Goal: Answer question/provide support: Share knowledge or assist other users

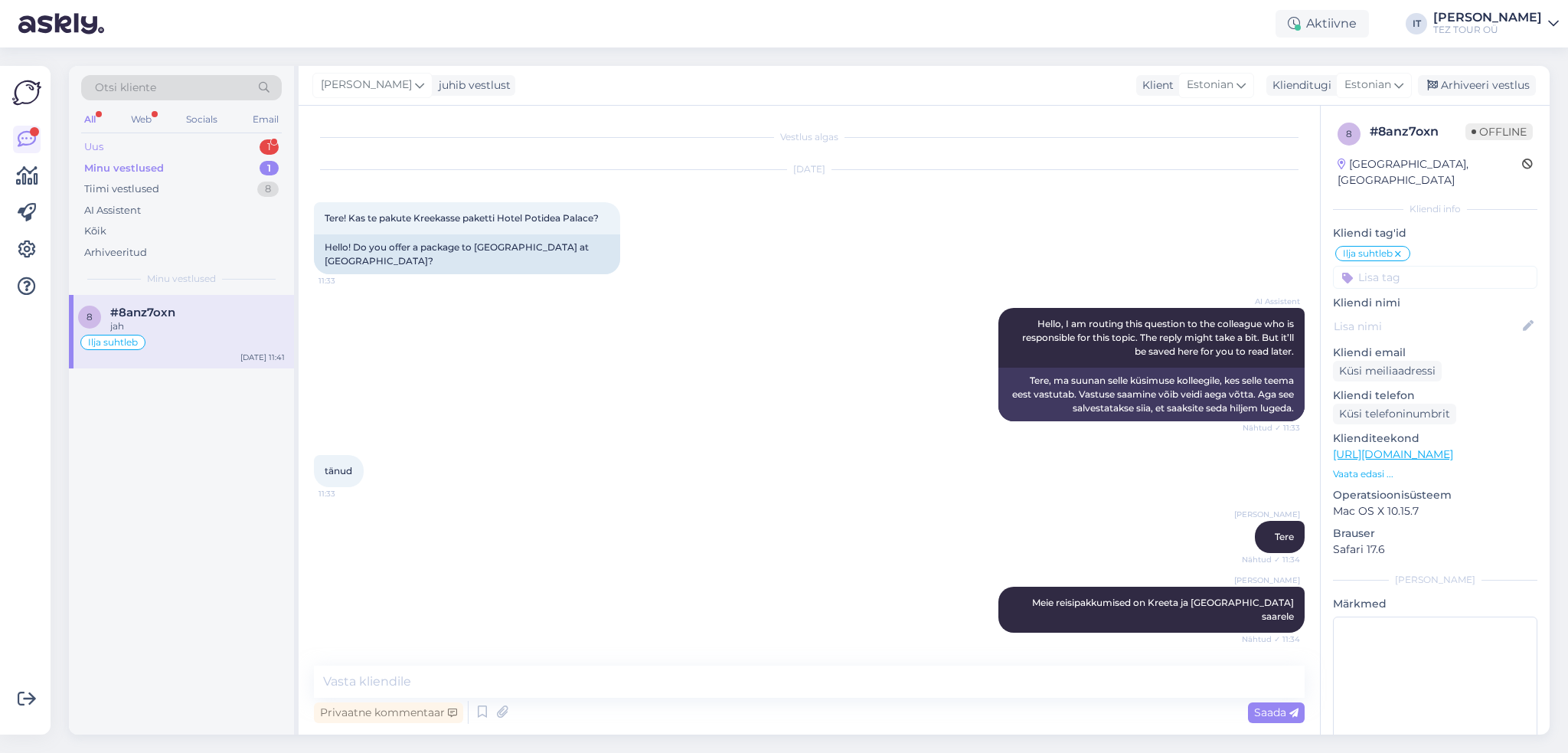
scroll to position [465, 0]
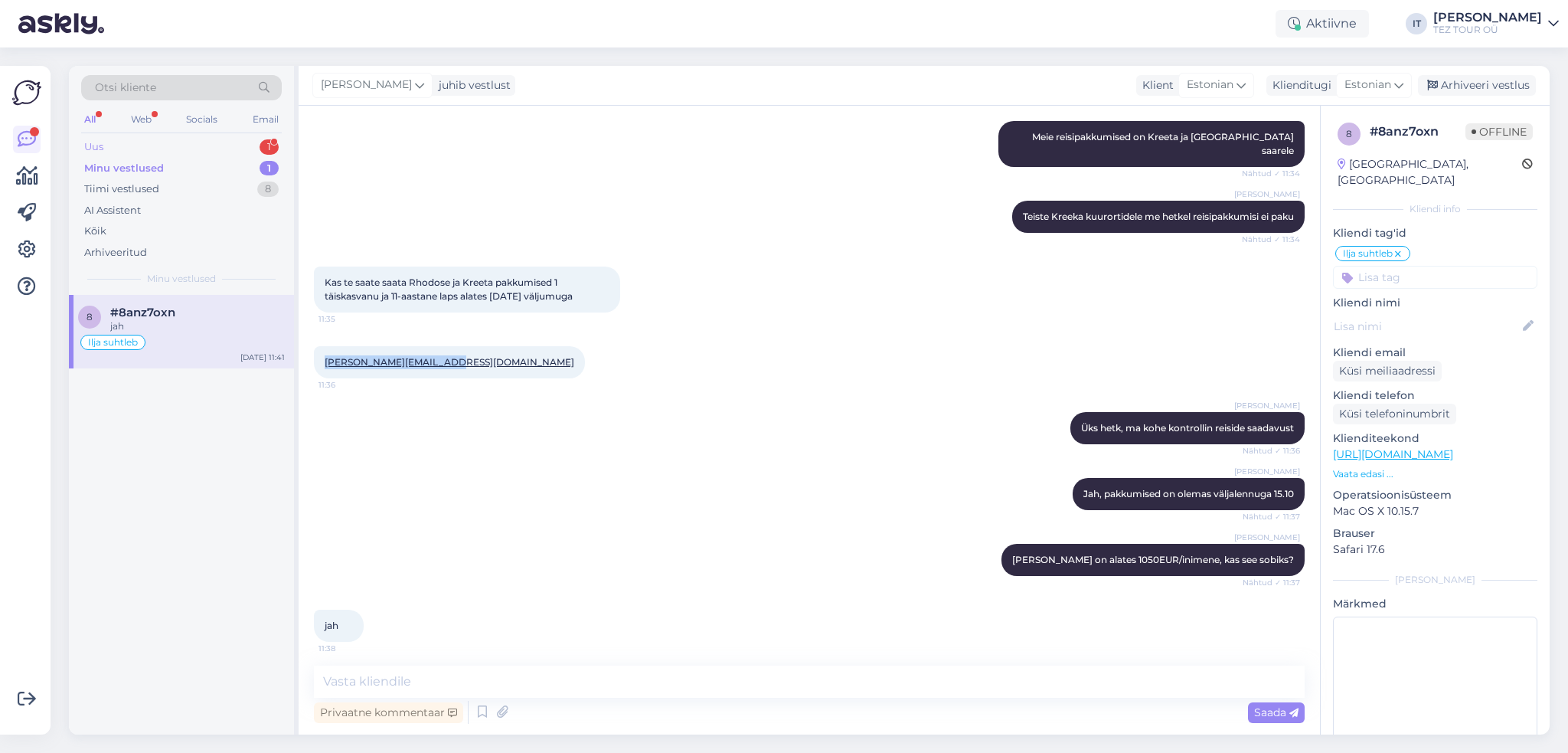
click at [209, 149] on div "Uus 1" at bounding box center [182, 147] width 200 height 22
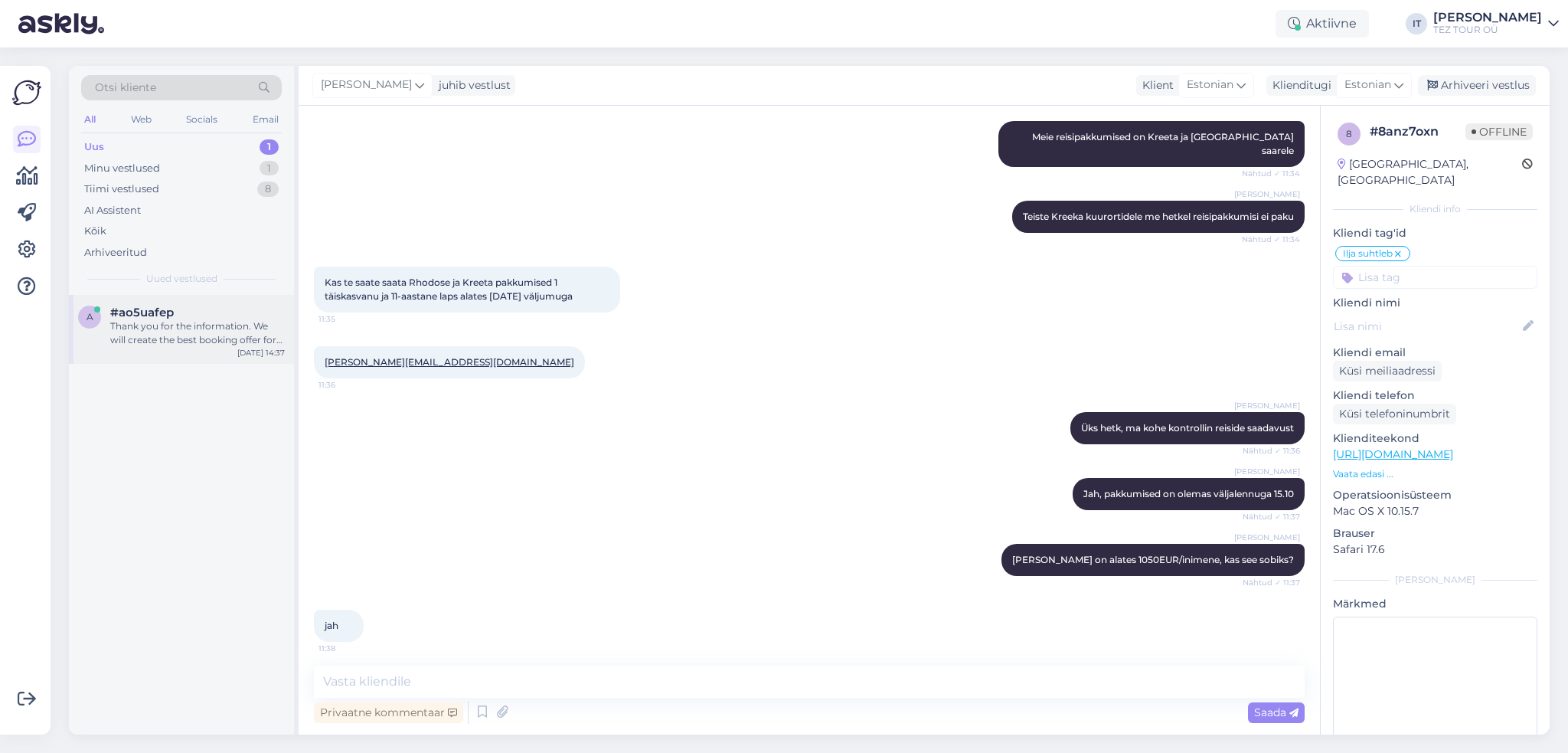
click at [248, 343] on div "Thank you for the information. We will create the best booking offer for your f…" at bounding box center [198, 332] width 174 height 27
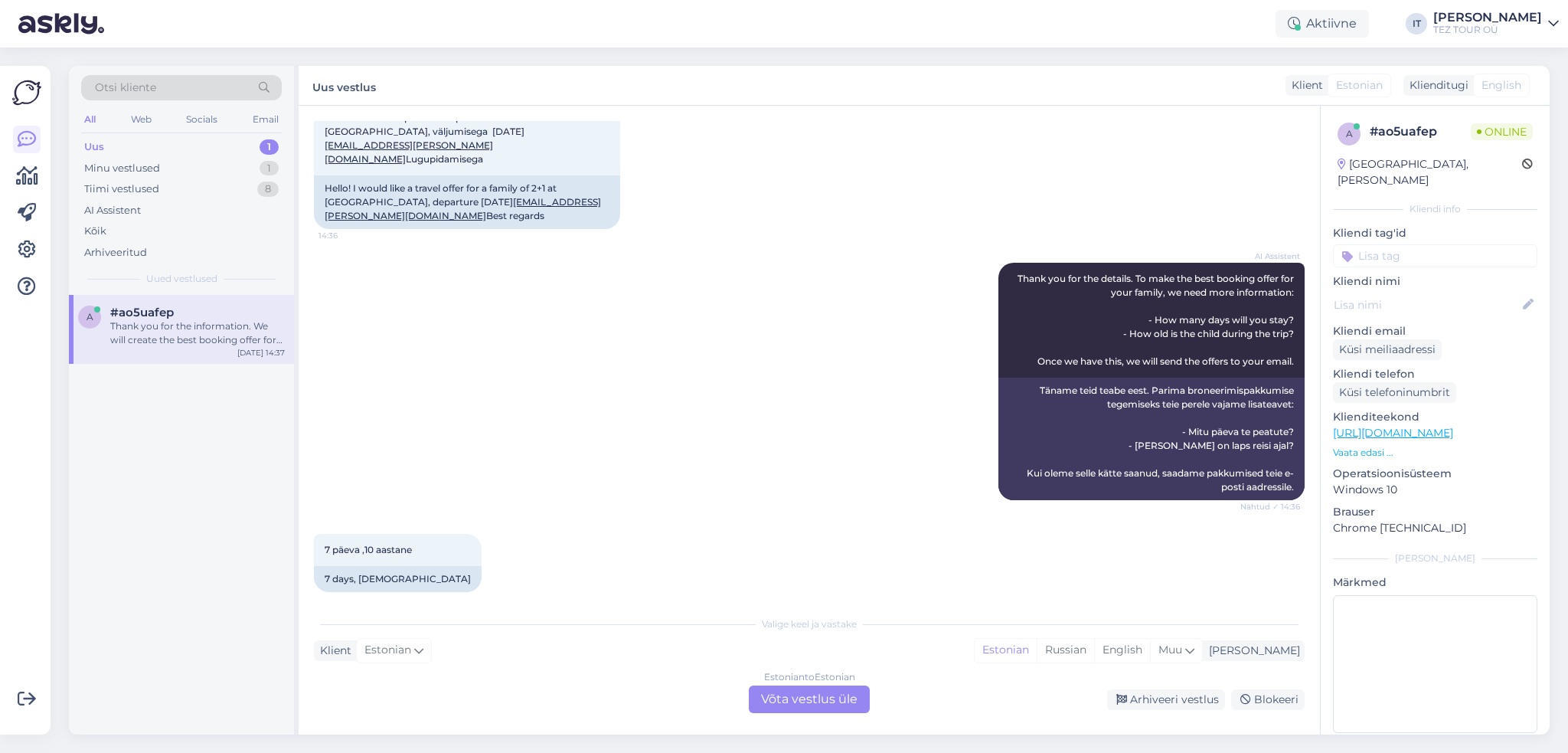
scroll to position [0, 0]
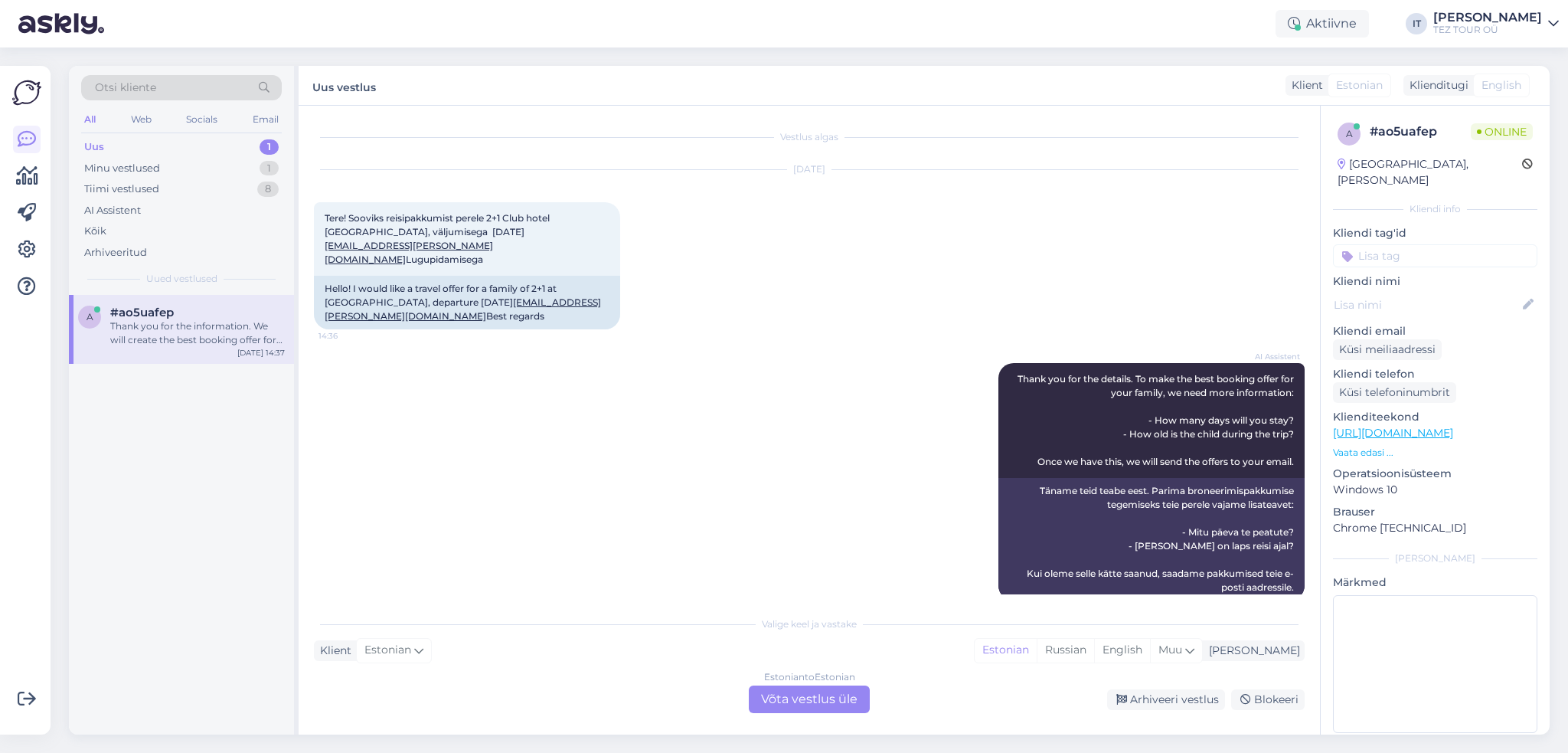
click at [807, 701] on div "Estonian to Estonian Võta vestlus üle" at bounding box center [809, 699] width 121 height 27
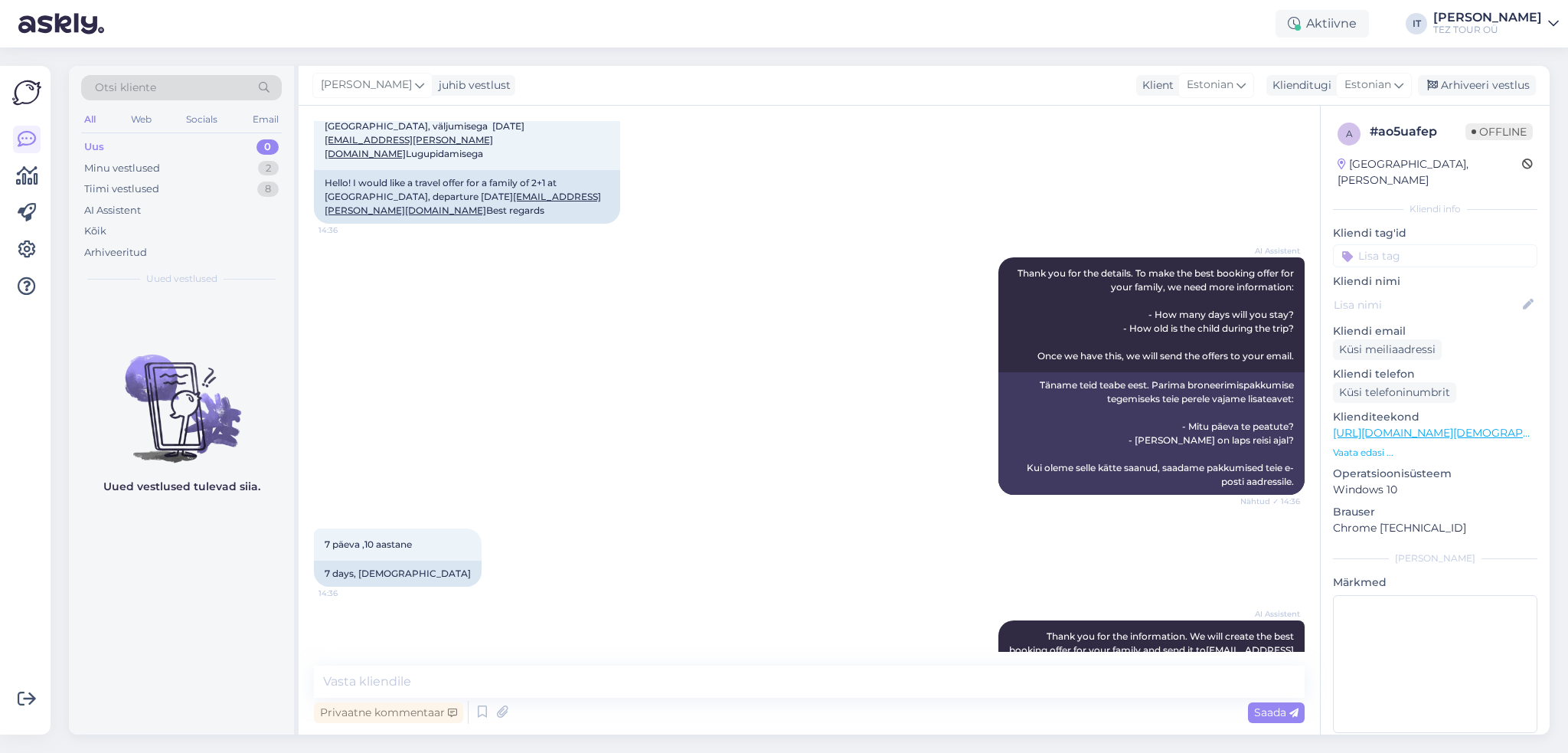
scroll to position [217, 0]
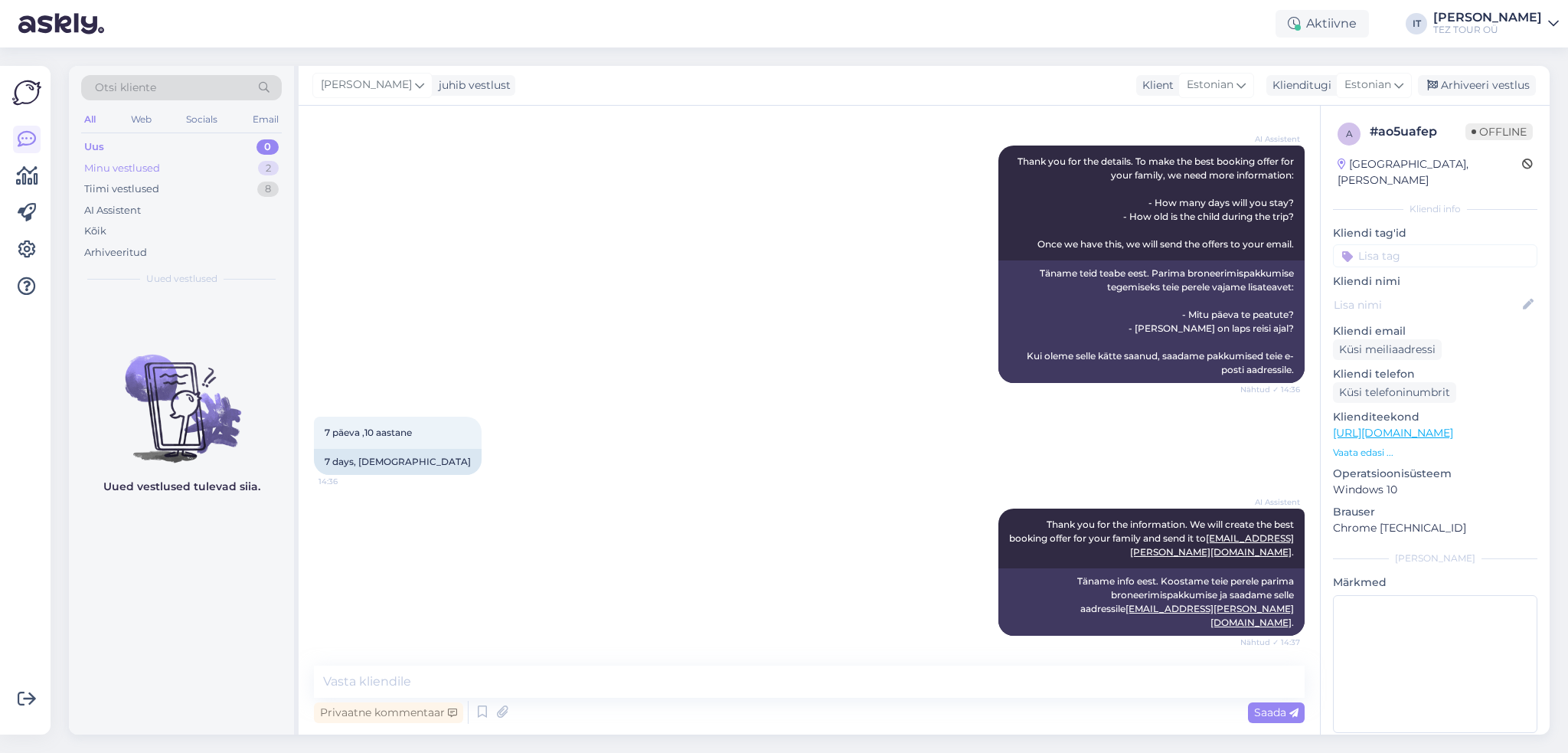
click at [165, 172] on div "Minu vestlused 2" at bounding box center [182, 168] width 200 height 22
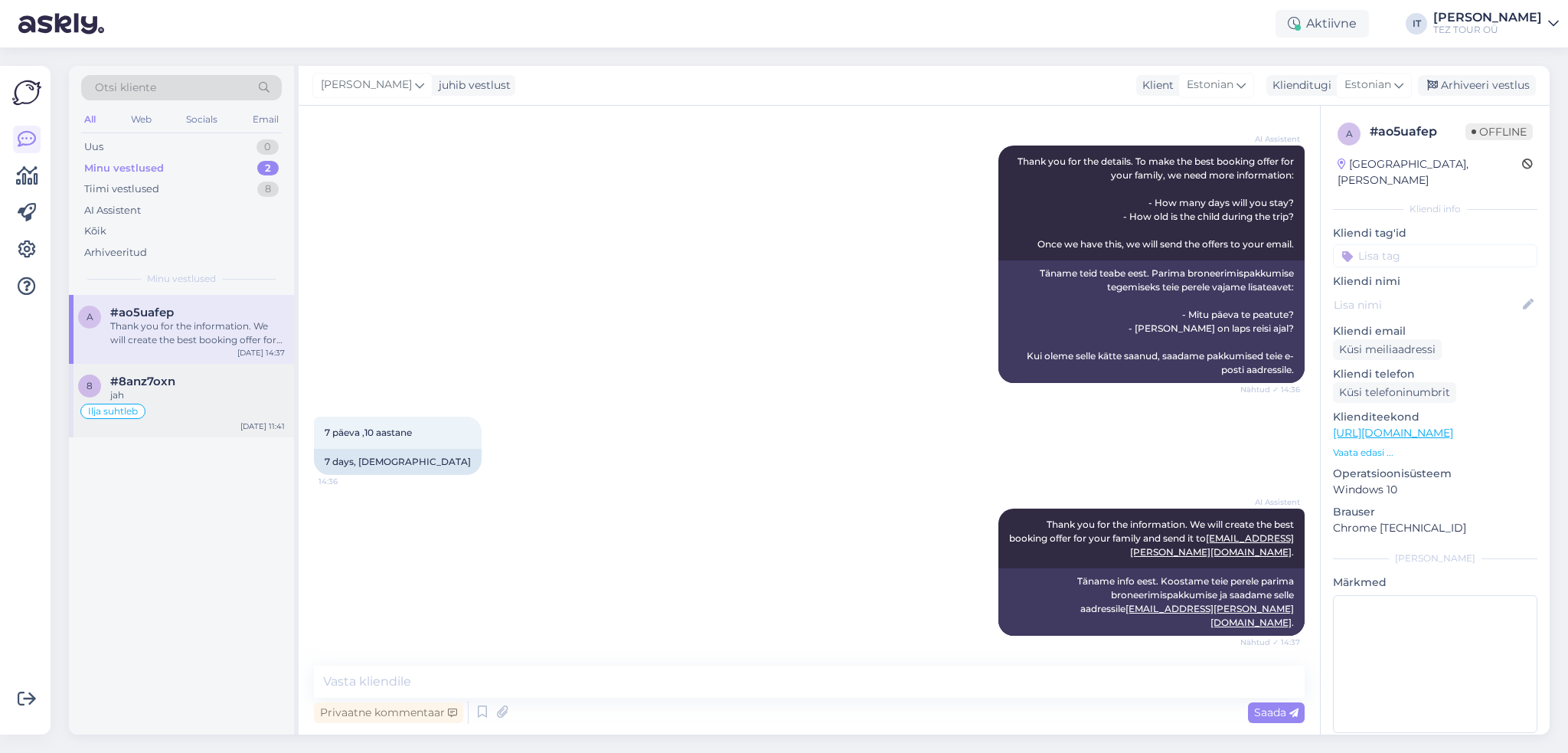
click at [154, 434] on div "8 #8anz7oxn jah Ilja suhtleb [DATE] 11:41" at bounding box center [182, 400] width 225 height 74
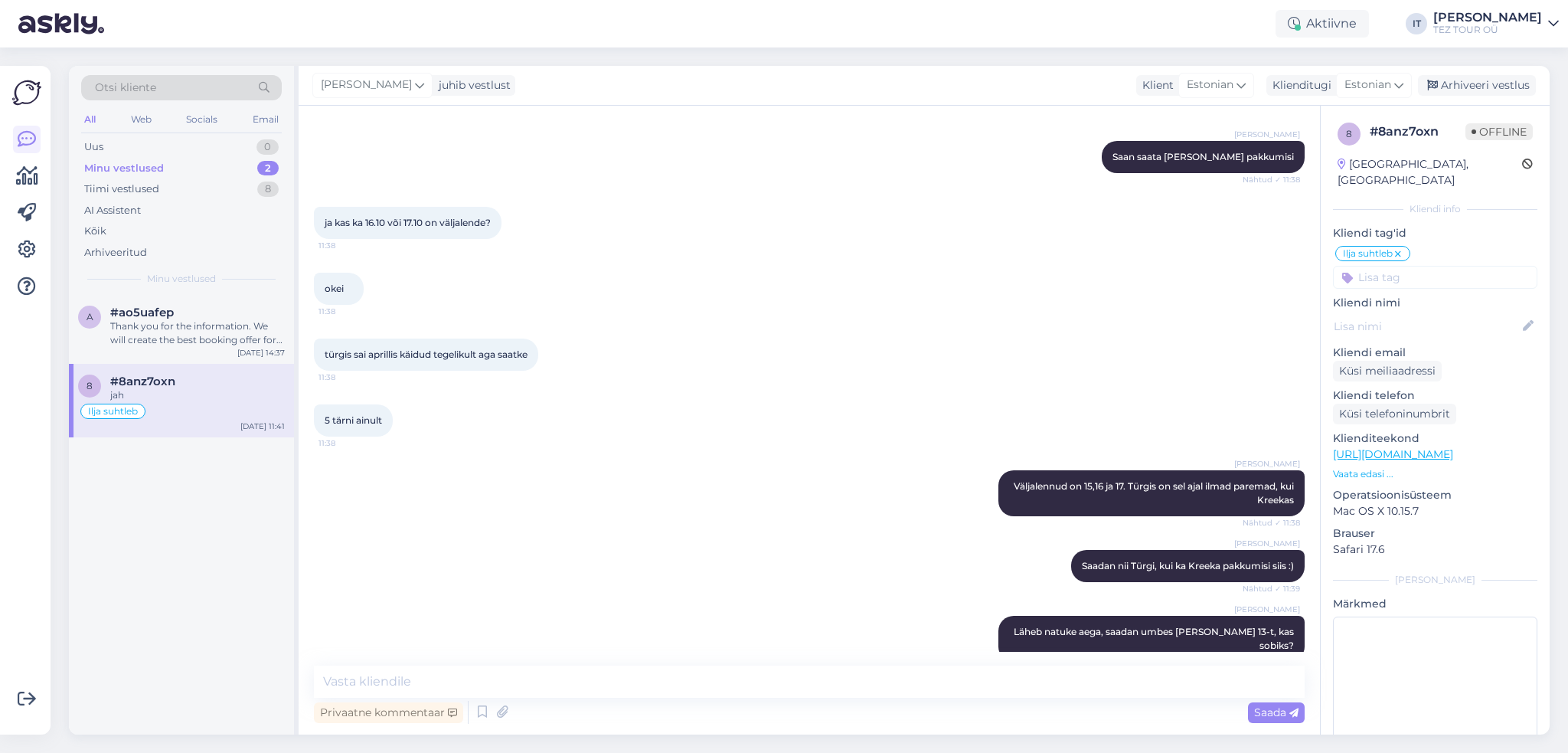
scroll to position [1078, 0]
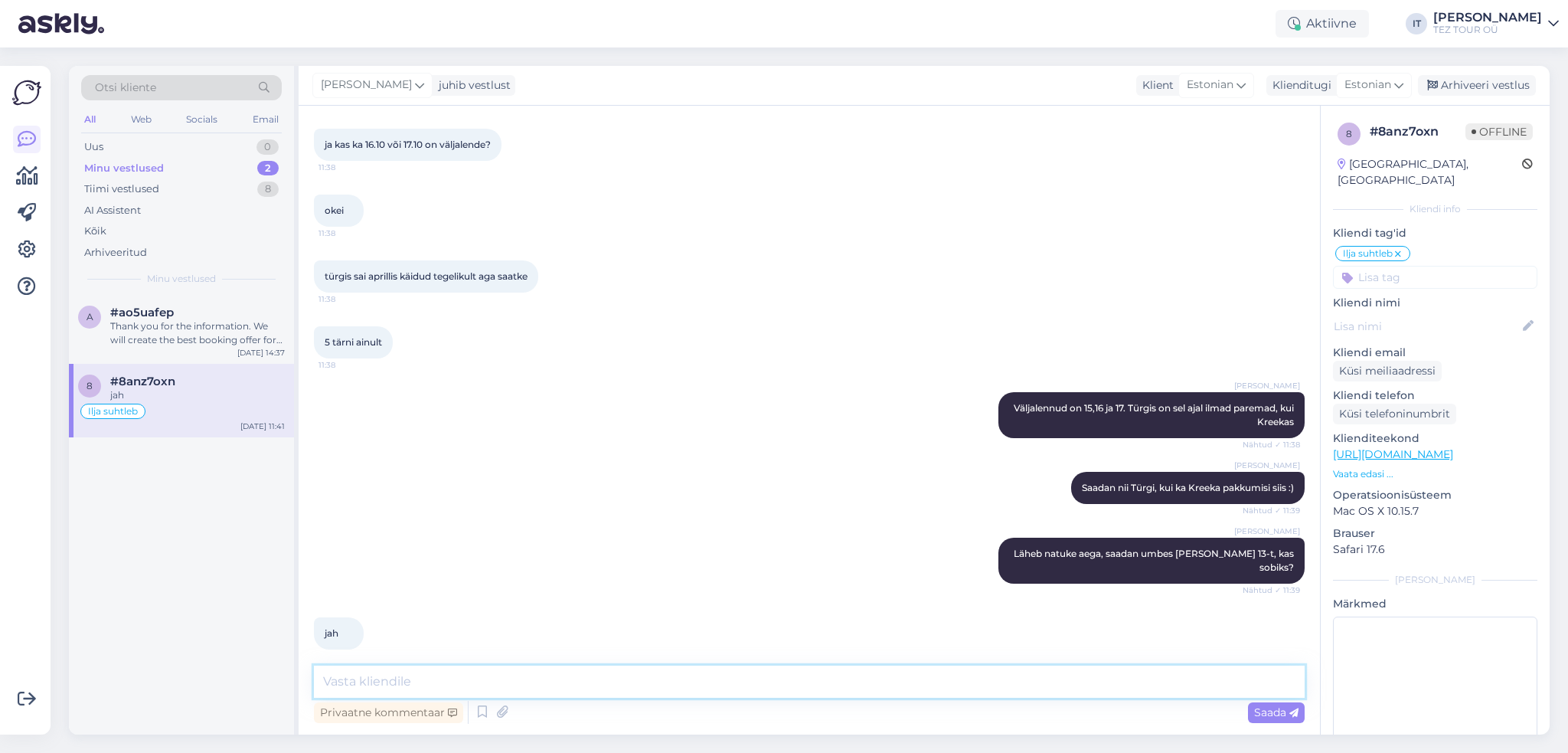
click at [662, 686] on textarea at bounding box center [809, 682] width 990 height 32
type textarea "Ootan Teie tagasiside :)"
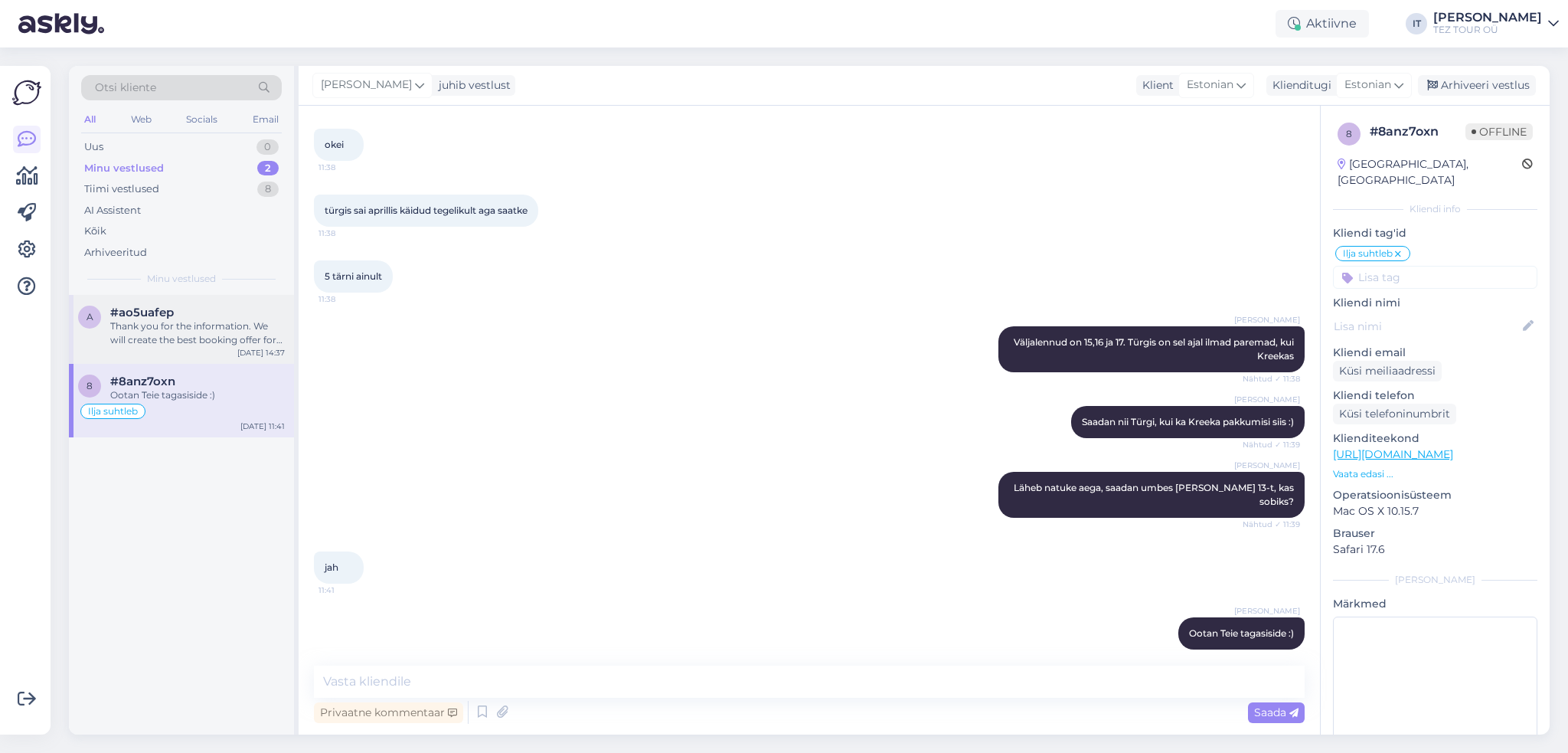
click at [248, 311] on div "#ao5uafep" at bounding box center [198, 312] width 174 height 14
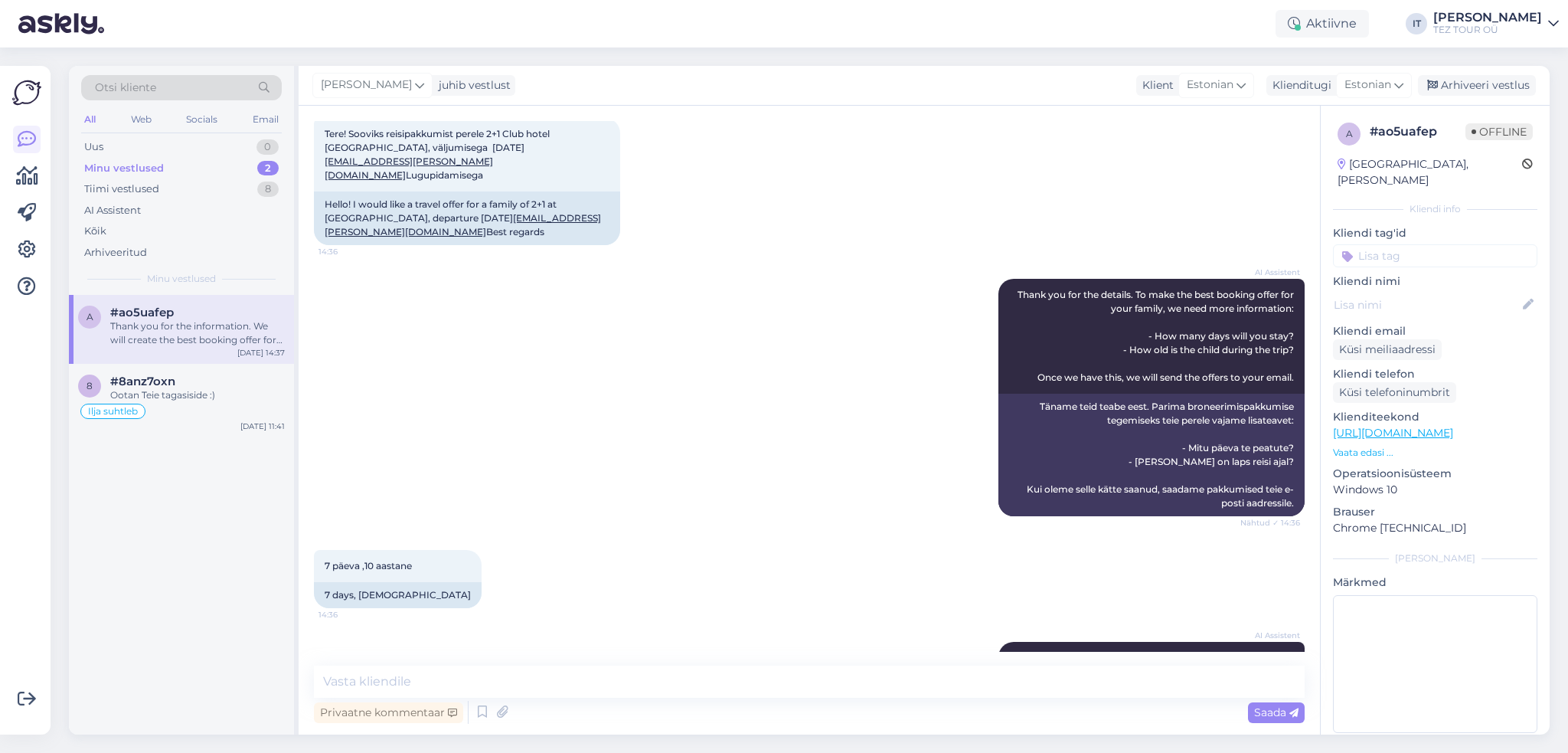
scroll to position [0, 0]
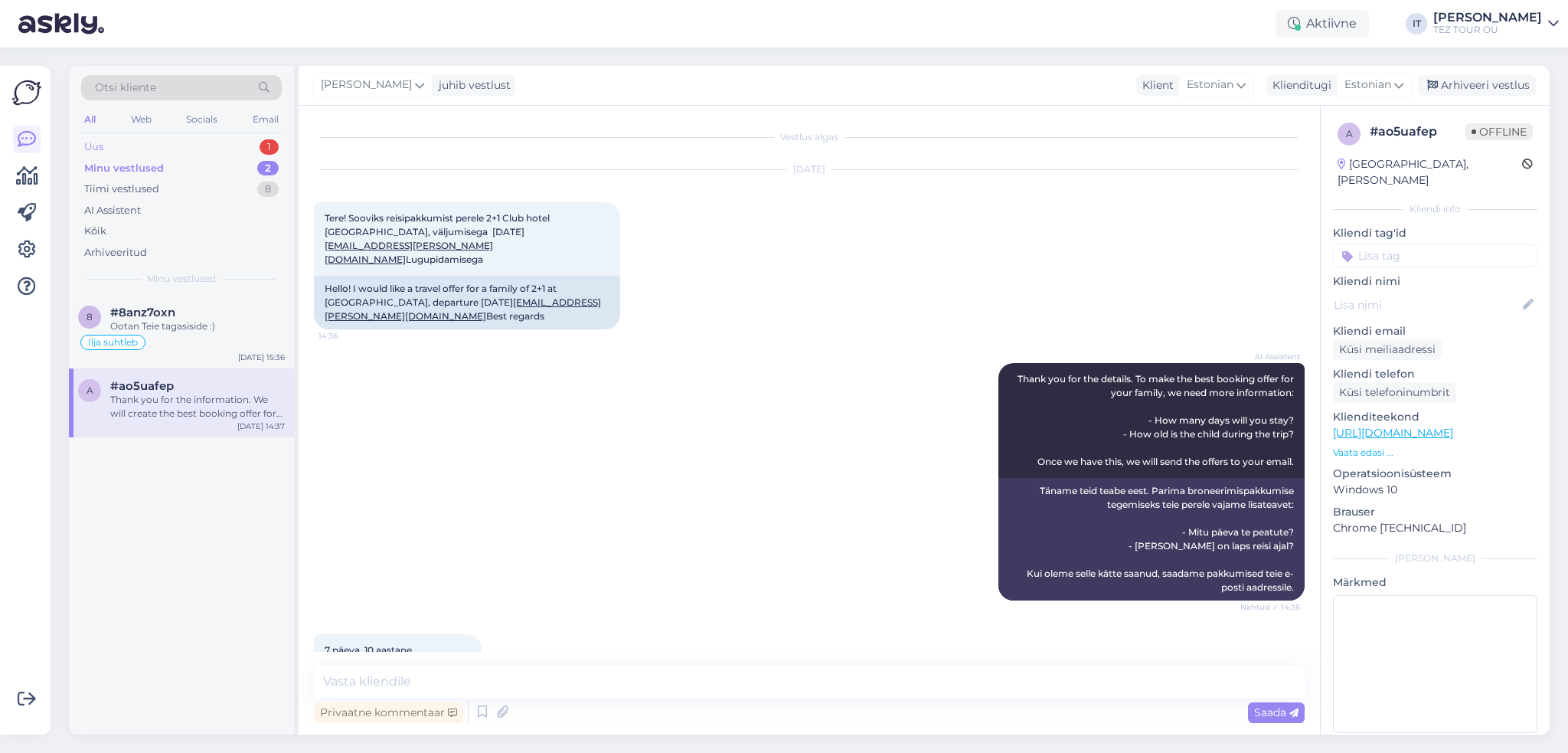
click at [248, 146] on div "Uus 1" at bounding box center [182, 147] width 200 height 22
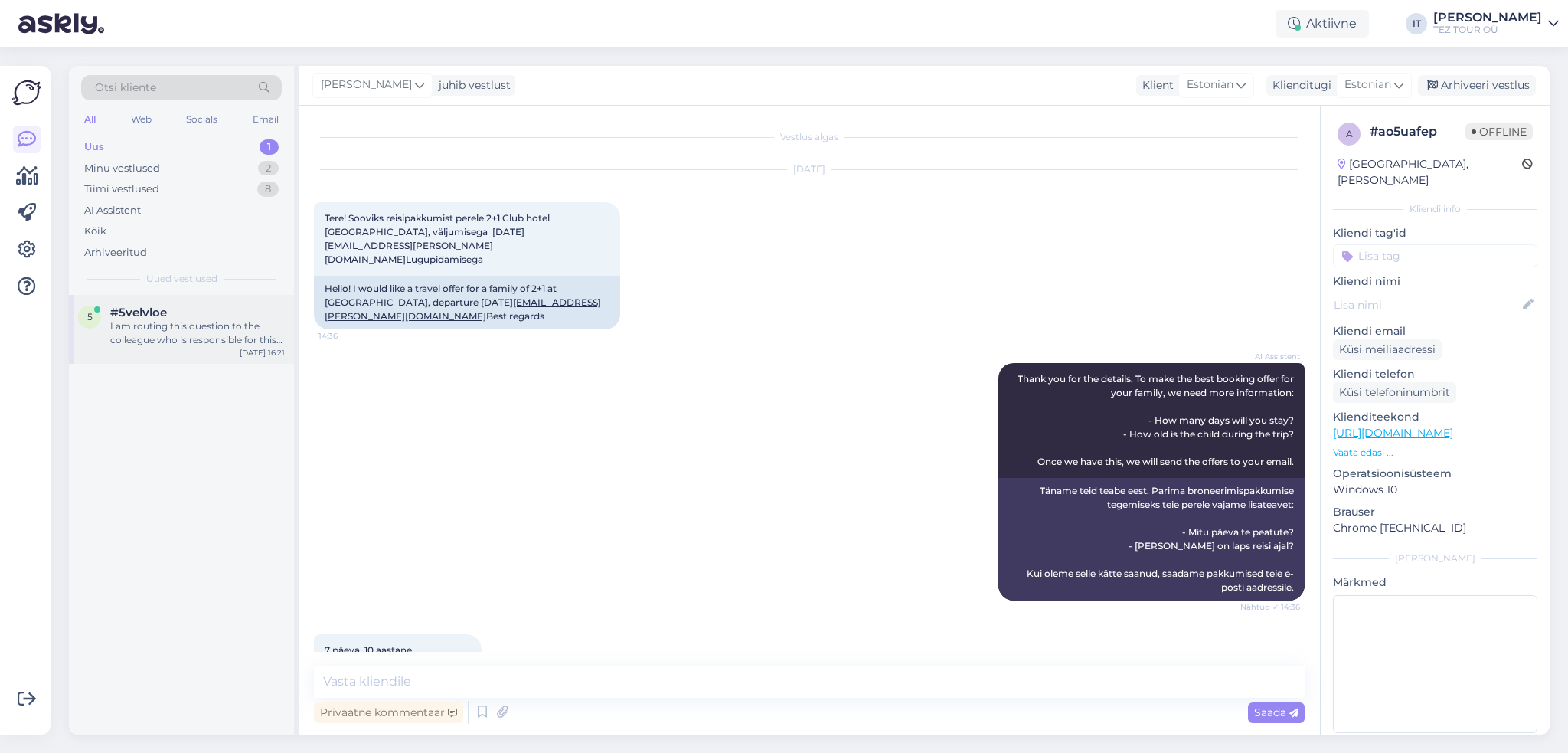
click at [212, 339] on div "I am routing this question to the colleague who is responsible for this topic. …" at bounding box center [198, 332] width 174 height 27
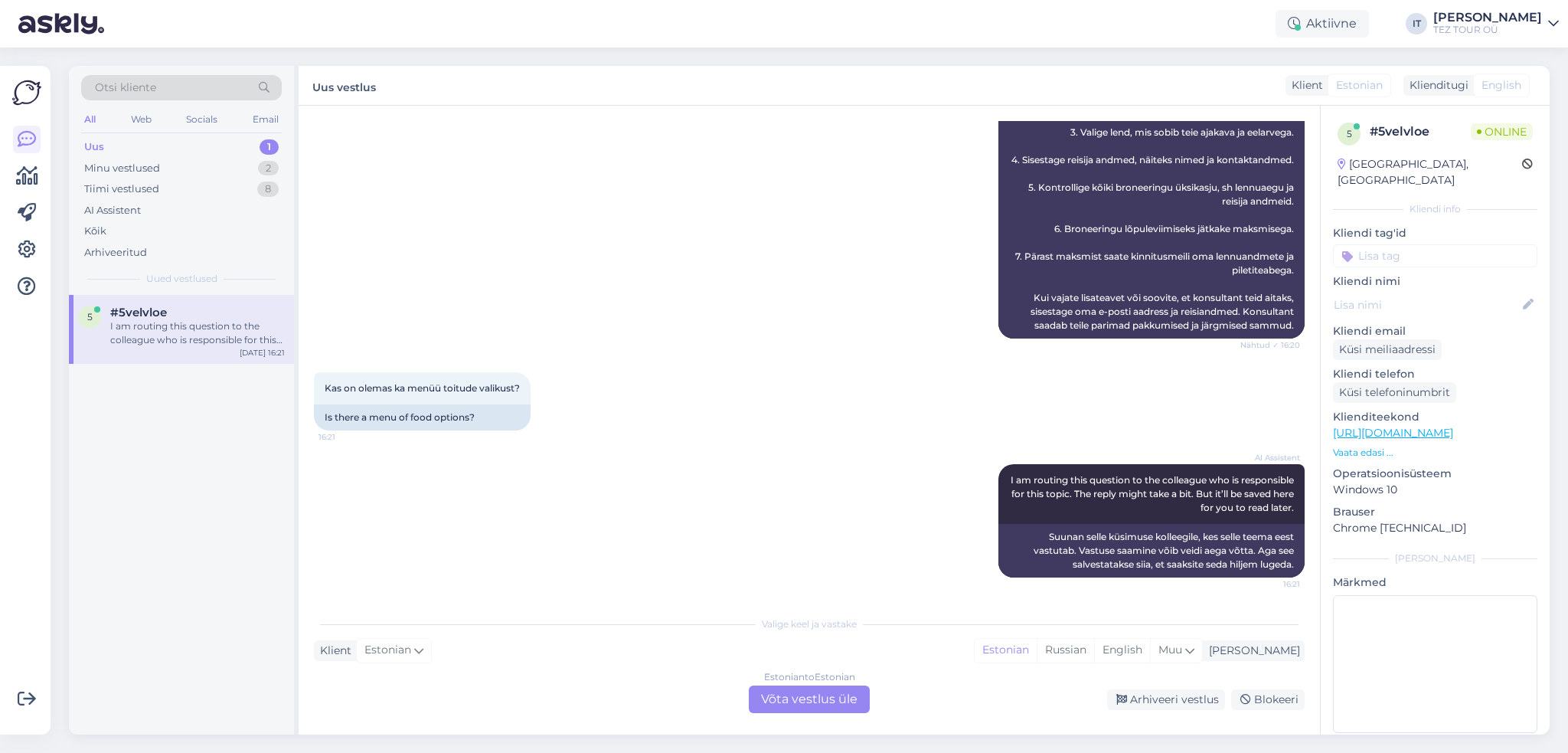
click at [836, 709] on div "Estonian to Estonian Võta vestlus üle" at bounding box center [809, 699] width 121 height 27
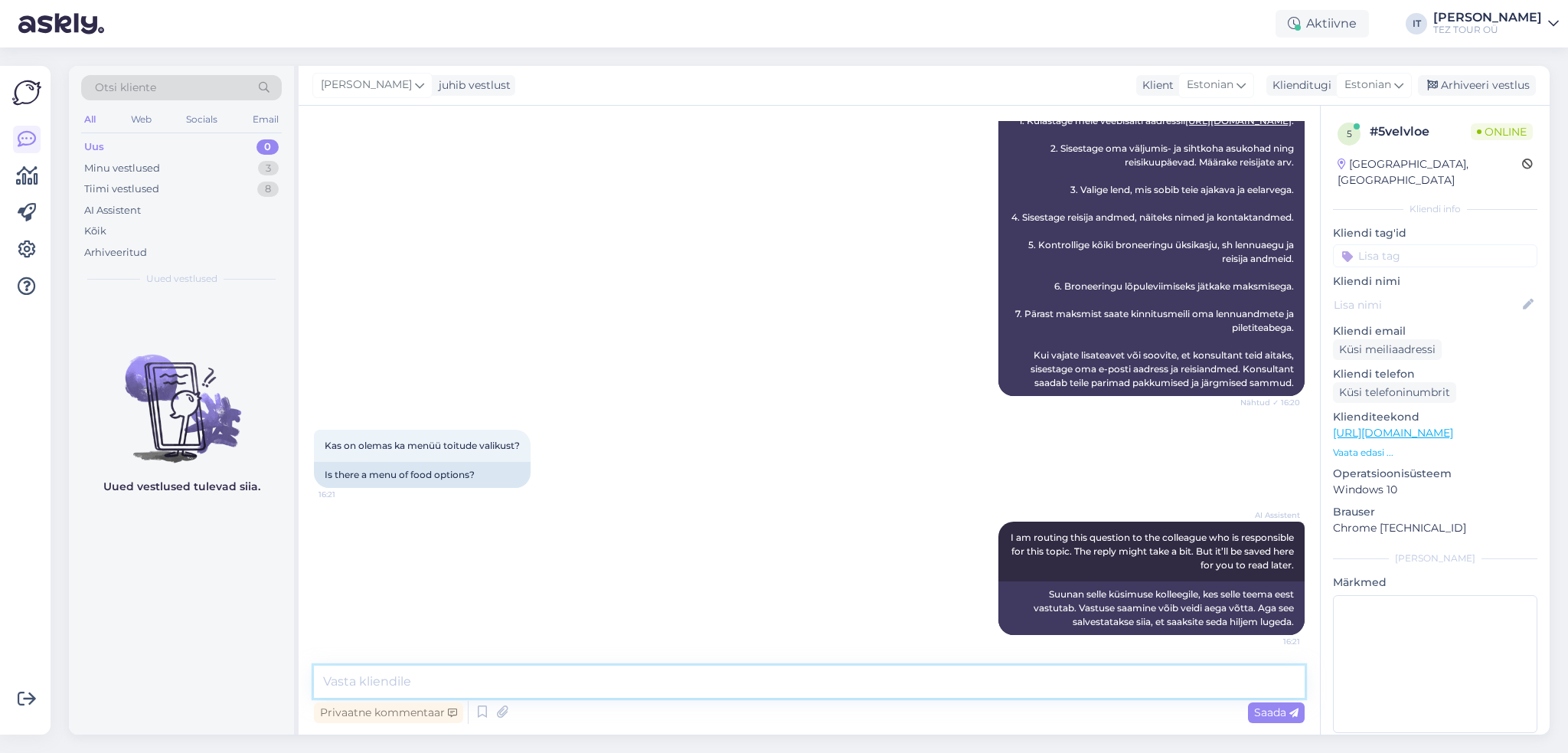
click at [781, 684] on textarea at bounding box center [809, 682] width 990 height 32
type textarea "Tere"
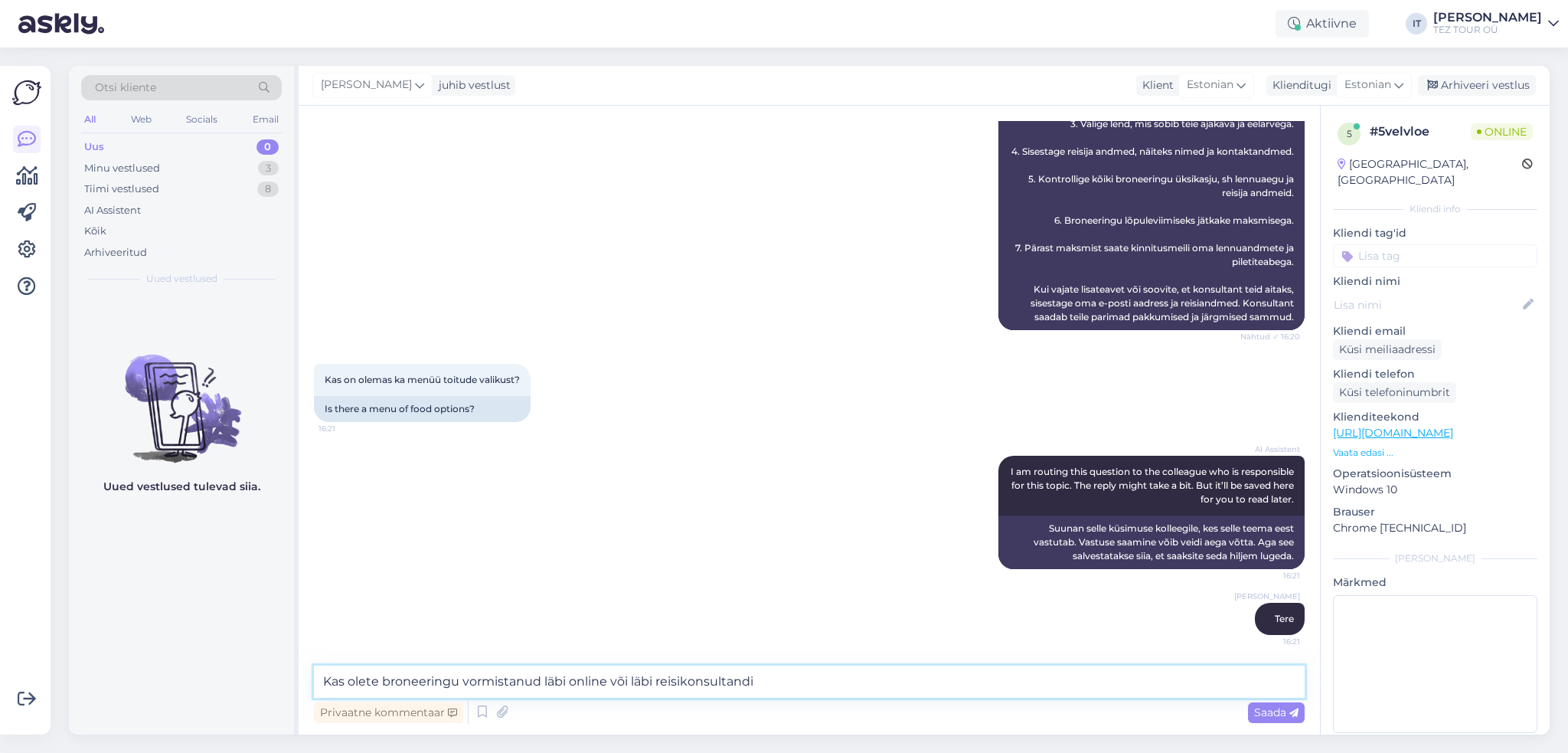
type textarea "Kas olete broneeringu vormistanud läbi online või läbi reisikonsultandi?"
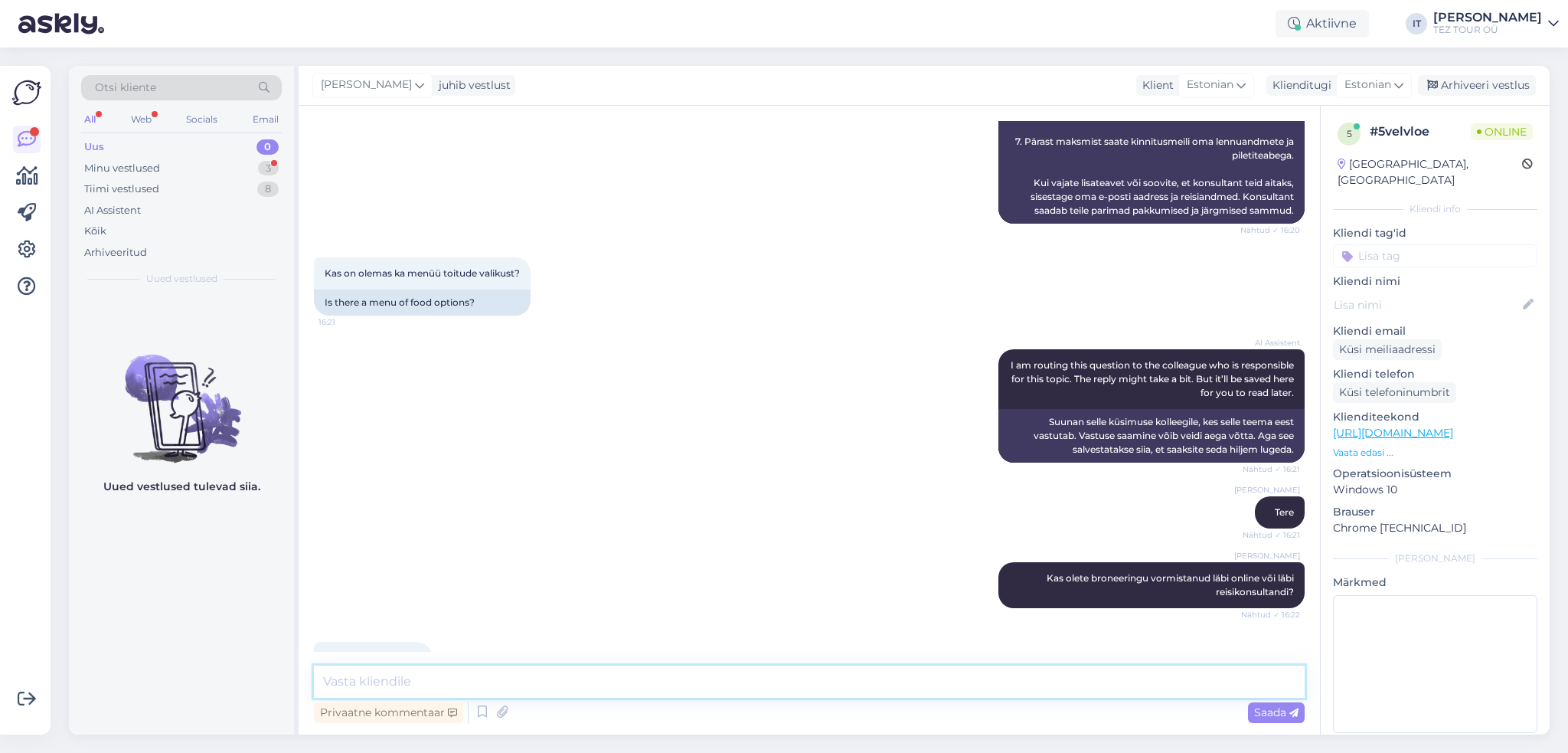
scroll to position [774, 0]
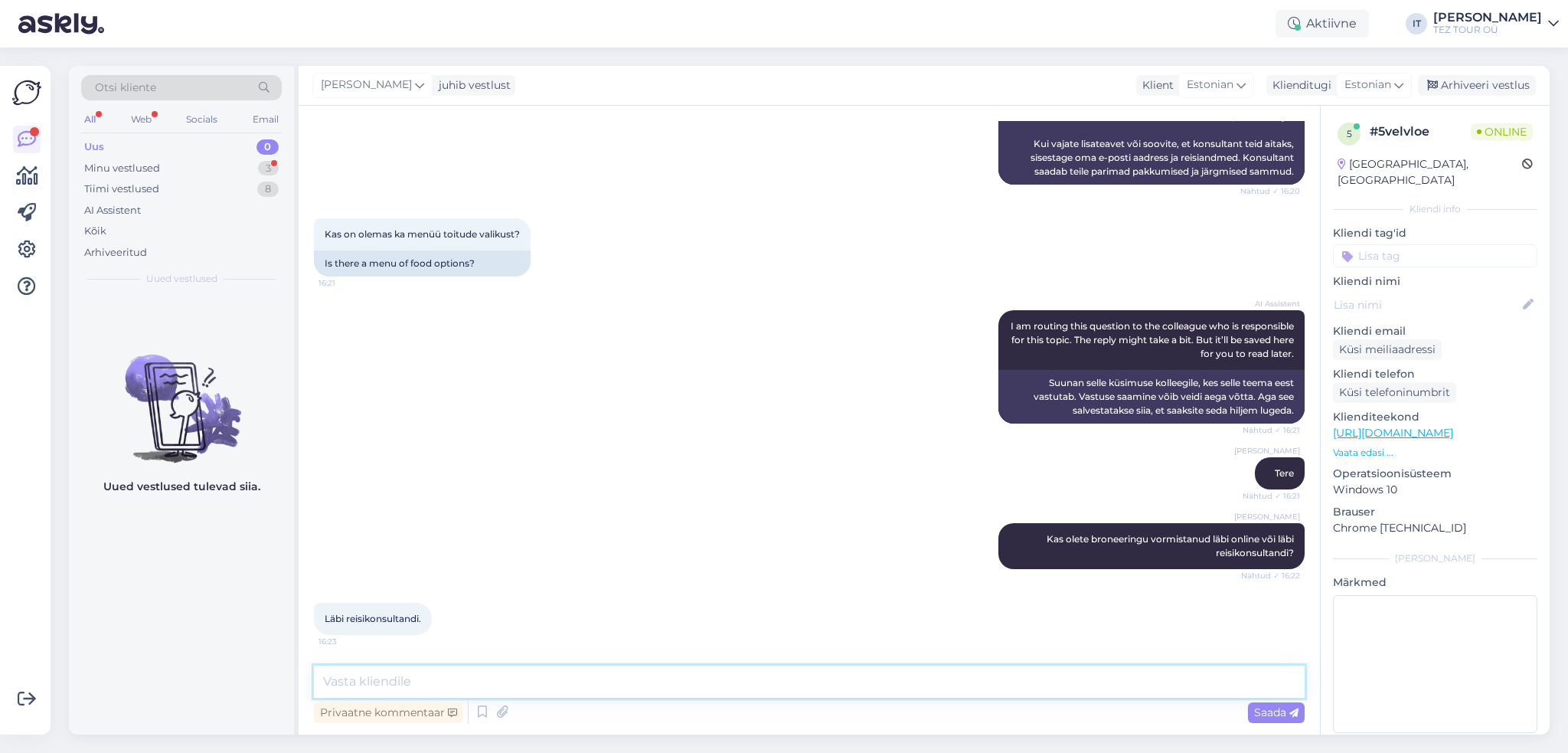
click at [481, 679] on textarea at bounding box center [809, 682] width 990 height 32
type textarea "Kes on Teie reisikonsultant?"
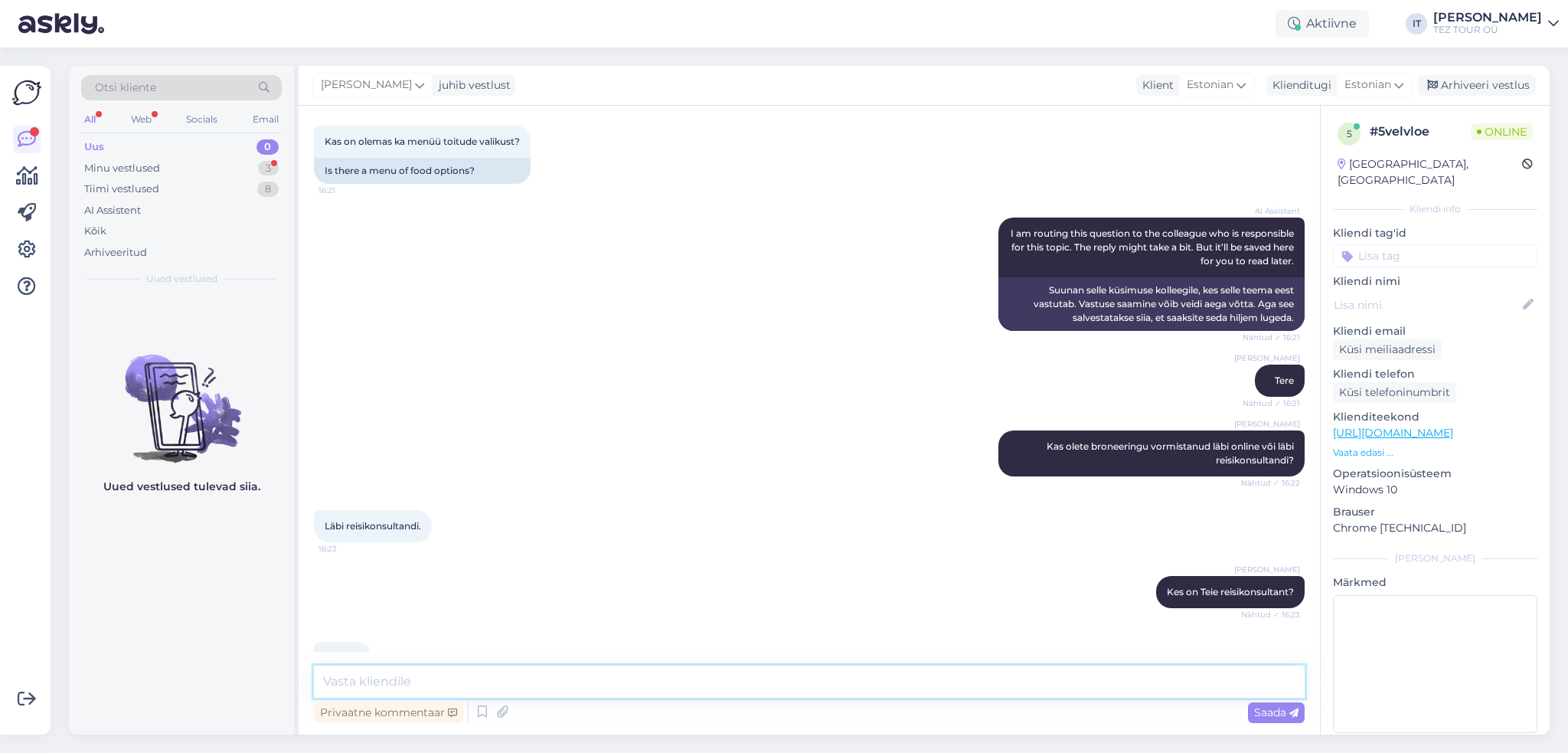
scroll to position [906, 0]
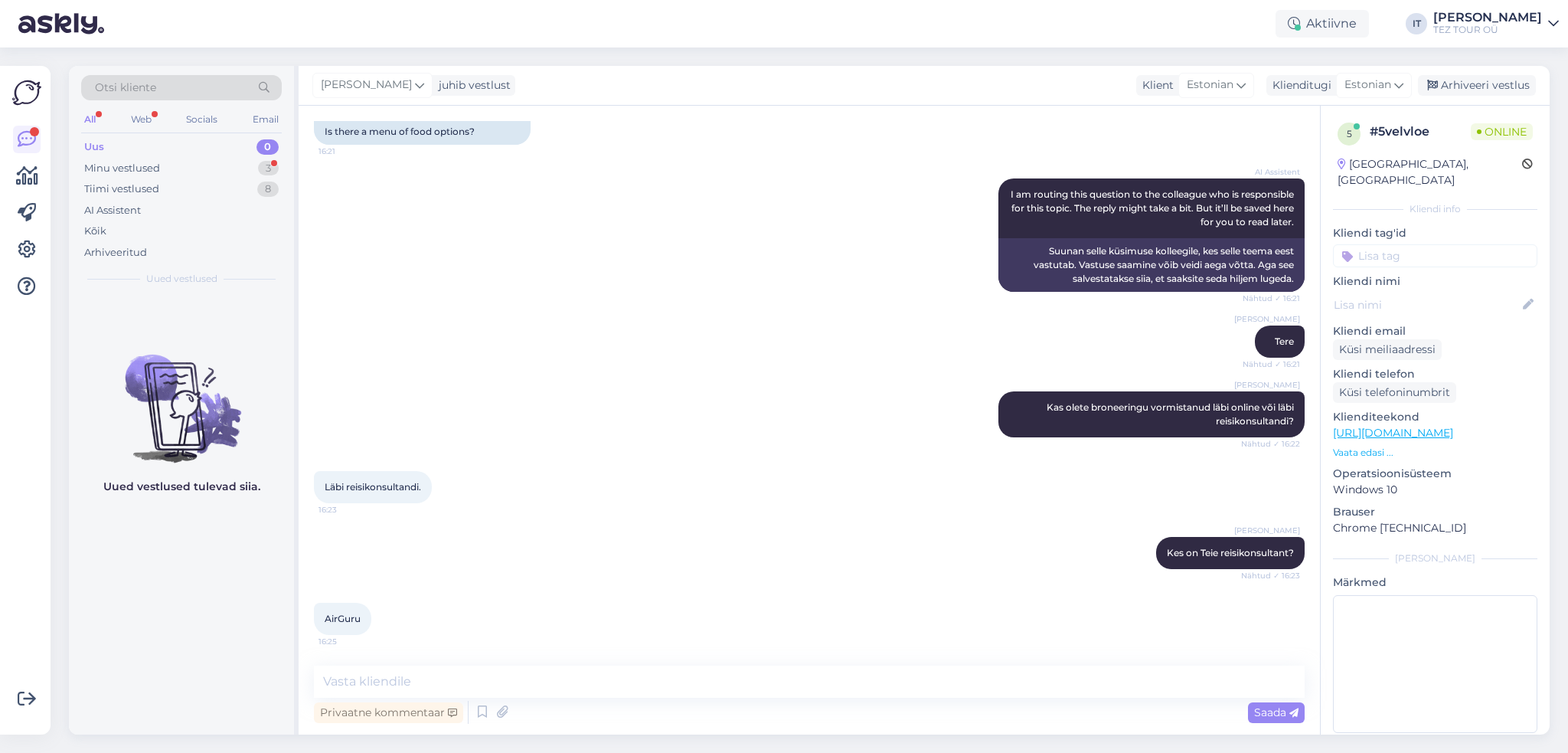
drag, startPoint x: 559, startPoint y: 658, endPoint x: 559, endPoint y: 672, distance: 14.0
click at [558, 658] on div "Vestlus algas [DATE] Tere! Kuidas saab tellida toiru lennureisile? 16:19 Hello!…" at bounding box center [809, 420] width 1021 height 628
click at [559, 675] on textarea at bounding box center [809, 682] width 990 height 32
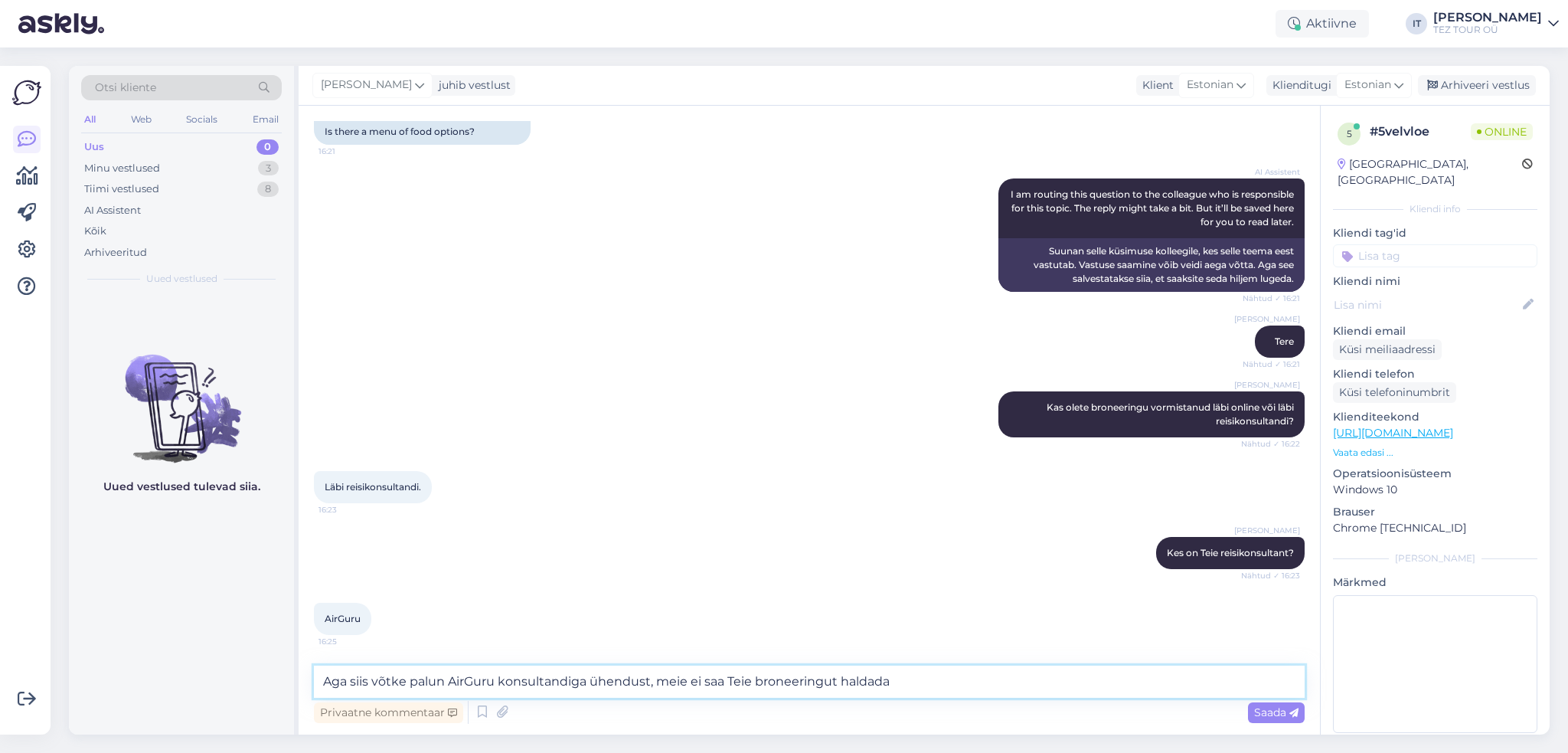
type textarea "Aga siis võtke palun AirGuru konsultandiga ühendust, meie ei saa Teie broneerin…"
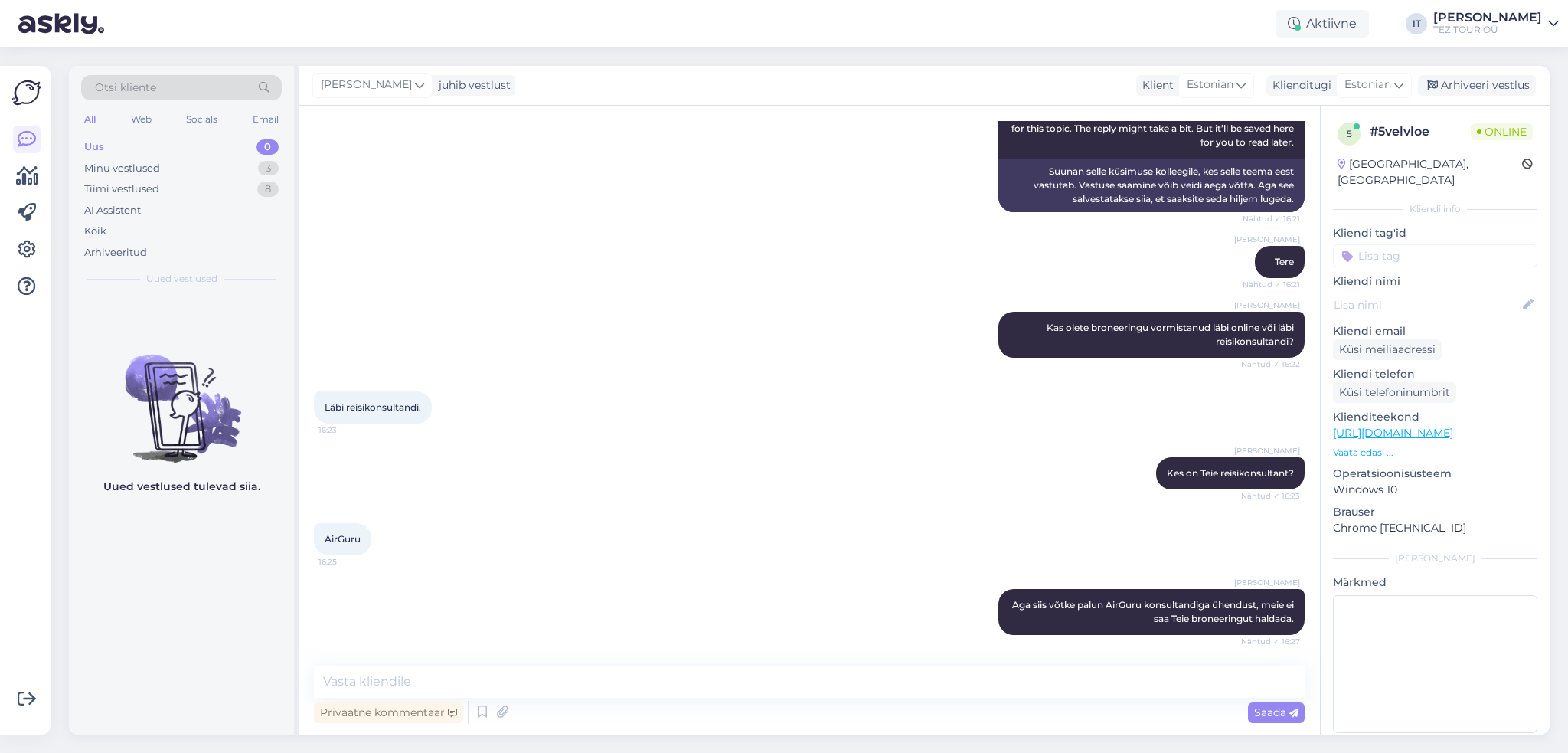
scroll to position [1051, 0]
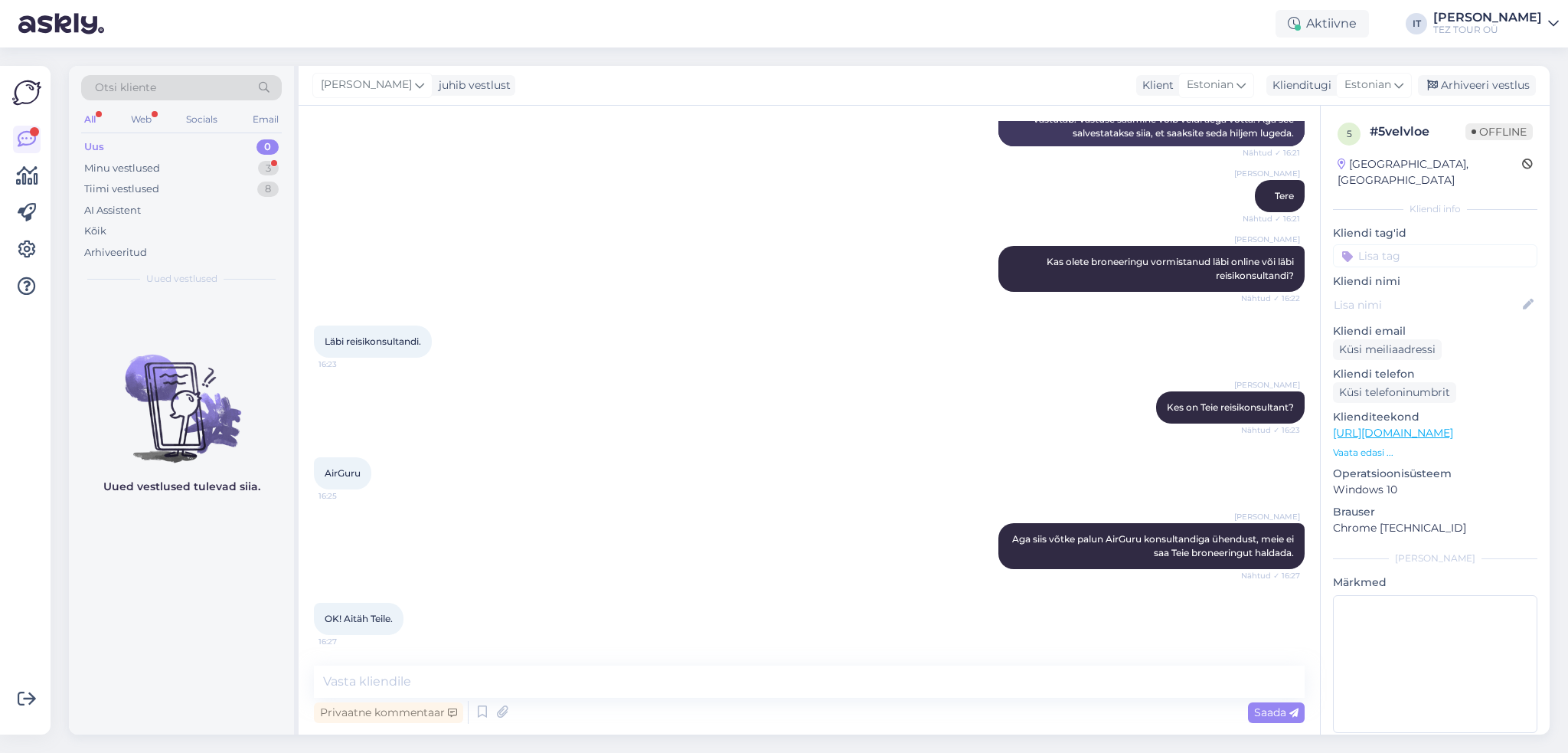
click at [1464, 244] on input at bounding box center [1435, 256] width 204 height 23
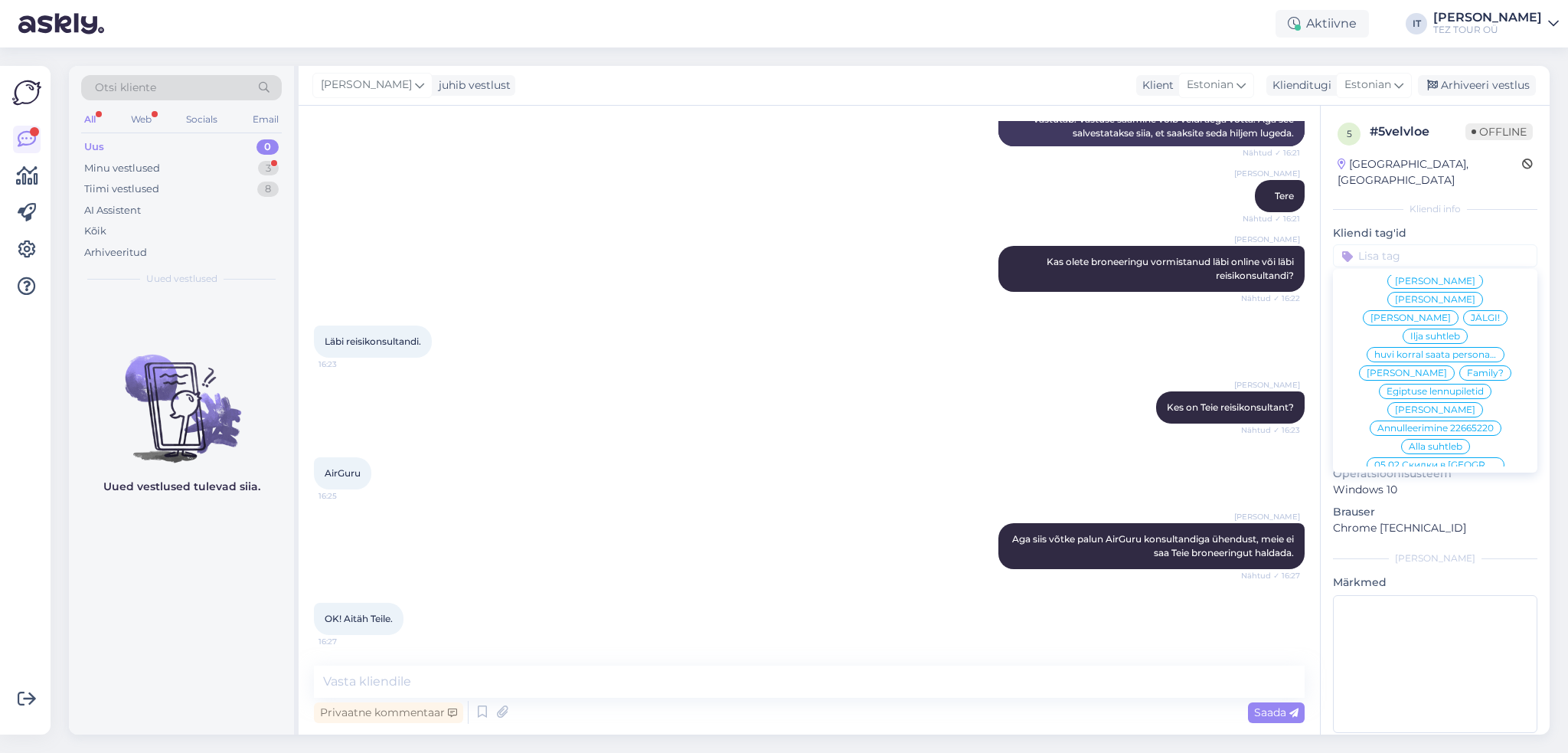
scroll to position [154, 0]
click at [1435, 312] on span "Ilja suhtleb" at bounding box center [1434, 317] width 50 height 9
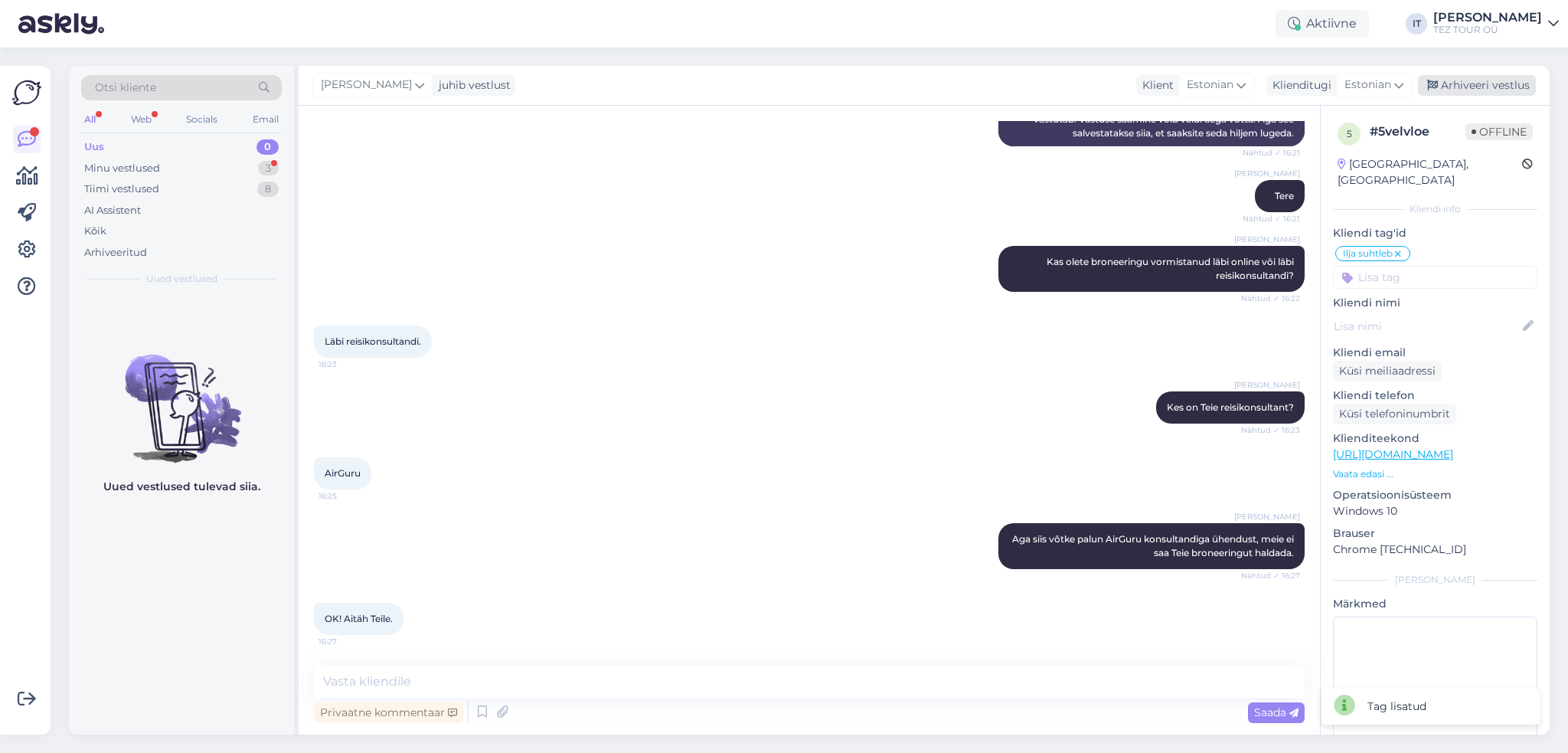
click at [1464, 90] on div "Arhiveeri vestlus" at bounding box center [1476, 85] width 118 height 21
